Goal: Task Accomplishment & Management: Manage account settings

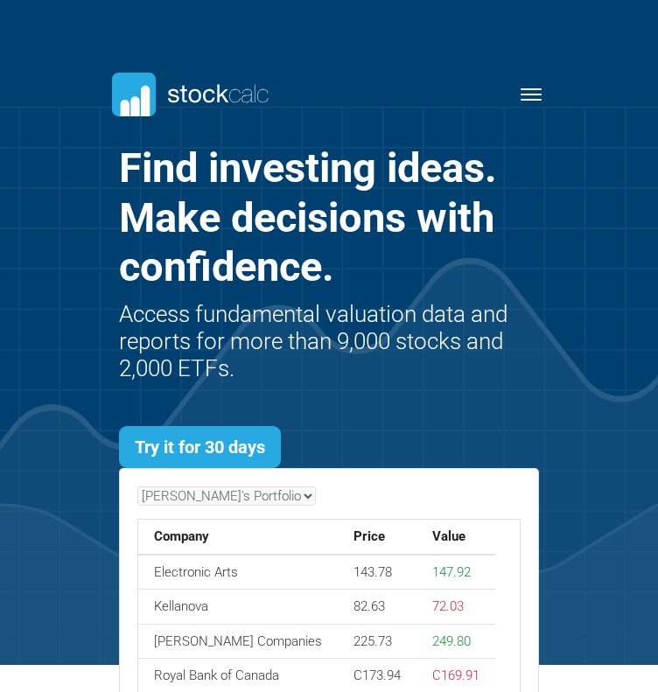
scroll to position [462, 472]
click at [521, 86] on button "Toggle navigation" at bounding box center [531, 94] width 43 height 21
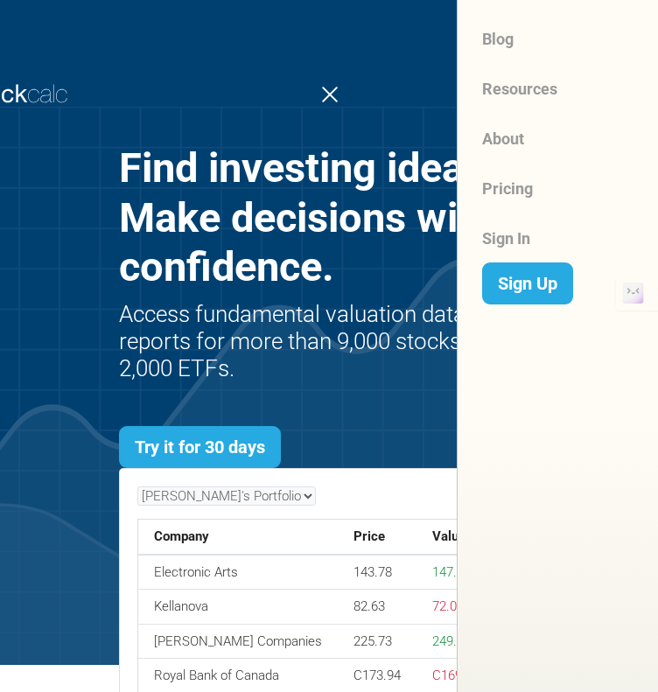
click at [518, 234] on link "Sign In" at bounding box center [571, 238] width 178 height 50
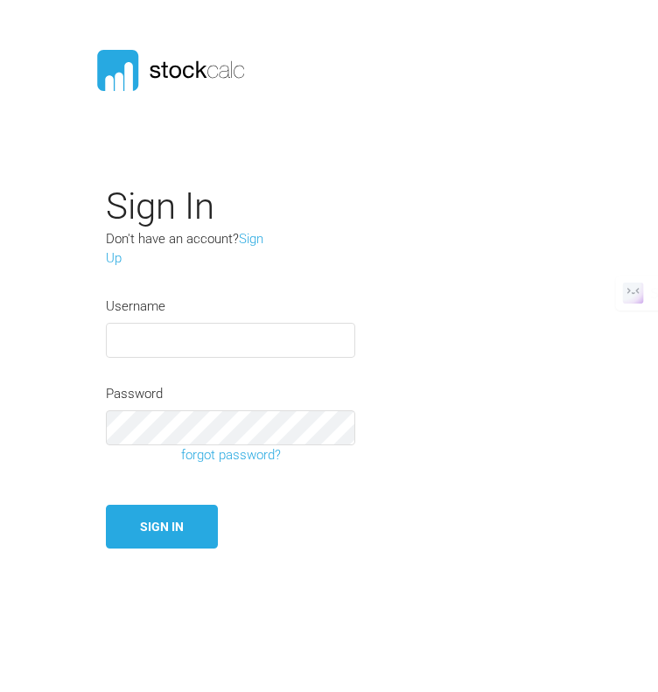
type input "Altava"
click at [165, 536] on button "Sign In" at bounding box center [162, 527] width 112 height 45
